Goal: Transaction & Acquisition: Purchase product/service

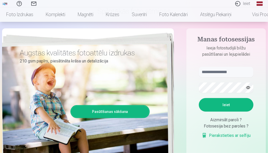
scroll to position [42, 0]
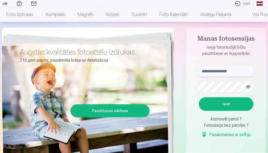
click at [219, 70] on input "text" at bounding box center [226, 71] width 55 height 10
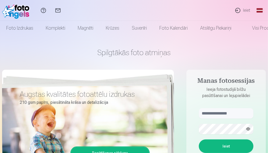
click at [247, 9] on link "Ieiet" at bounding box center [243, 10] width 24 height 21
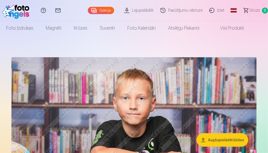
click at [147, 10] on link "Lejupielādēt" at bounding box center [140, 10] width 36 height 21
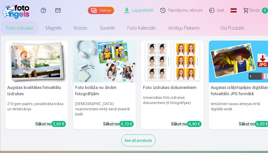
click at [25, 27] on link "Foto izdrukas" at bounding box center [20, 28] width 40 height 15
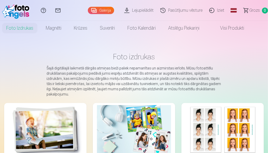
click at [109, 12] on link "Galerija" at bounding box center [101, 10] width 26 height 7
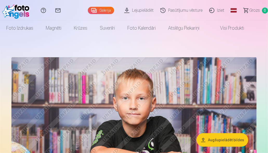
click at [236, 140] on button "Augšupielādēt bildes" at bounding box center [223, 140] width 52 height 14
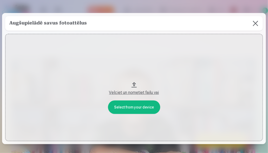
scroll to position [0, 8]
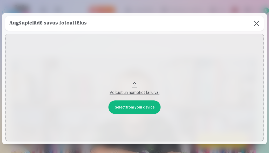
click at [135, 84] on button "Velciet un nometiet failu vai" at bounding box center [134, 87] width 259 height 107
click at [255, 23] on button at bounding box center [257, 23] width 15 height 15
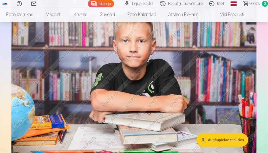
scroll to position [0, 0]
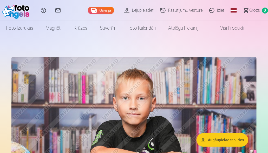
click at [195, 12] on link "Pasūtījumu vēsture" at bounding box center [182, 10] width 49 height 21
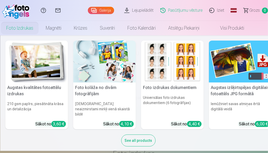
click at [24, 27] on link "Foto izdrukas" at bounding box center [20, 28] width 40 height 15
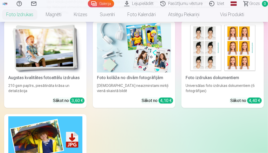
scroll to position [82, 0]
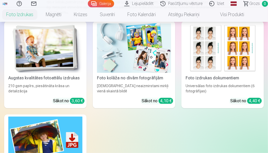
click at [60, 62] on img at bounding box center [45, 47] width 74 height 49
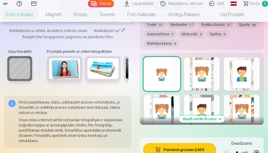
scroll to position [313, 0]
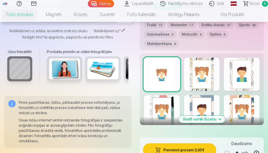
click at [203, 78] on div at bounding box center [202, 74] width 36 height 33
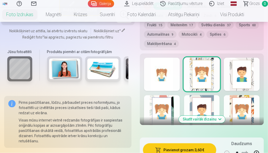
click at [251, 81] on div at bounding box center [242, 74] width 36 height 33
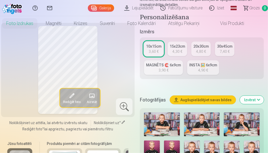
scroll to position [0, 0]
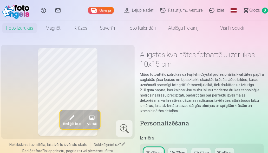
click at [222, 11] on link "Iziet" at bounding box center [218, 10] width 22 height 21
